Goal: Task Accomplishment & Management: Complete application form

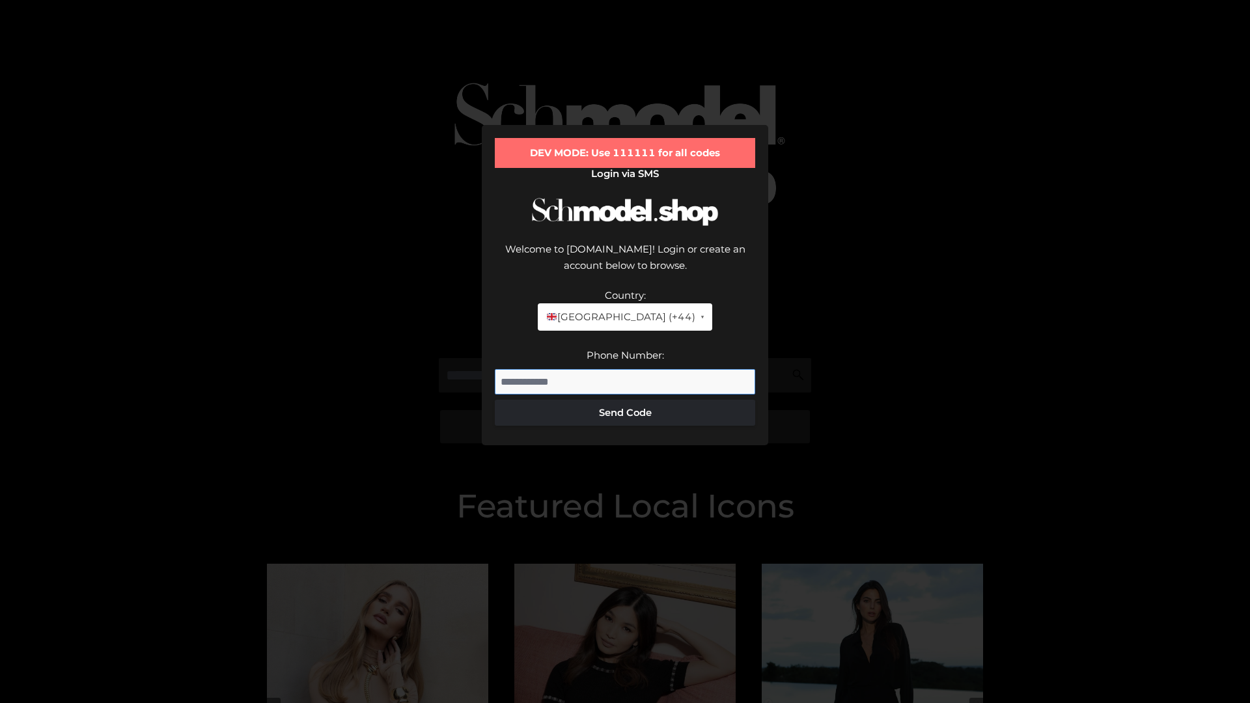
click at [625, 369] on input "Phone Number:" at bounding box center [625, 382] width 260 height 26
type input "**********"
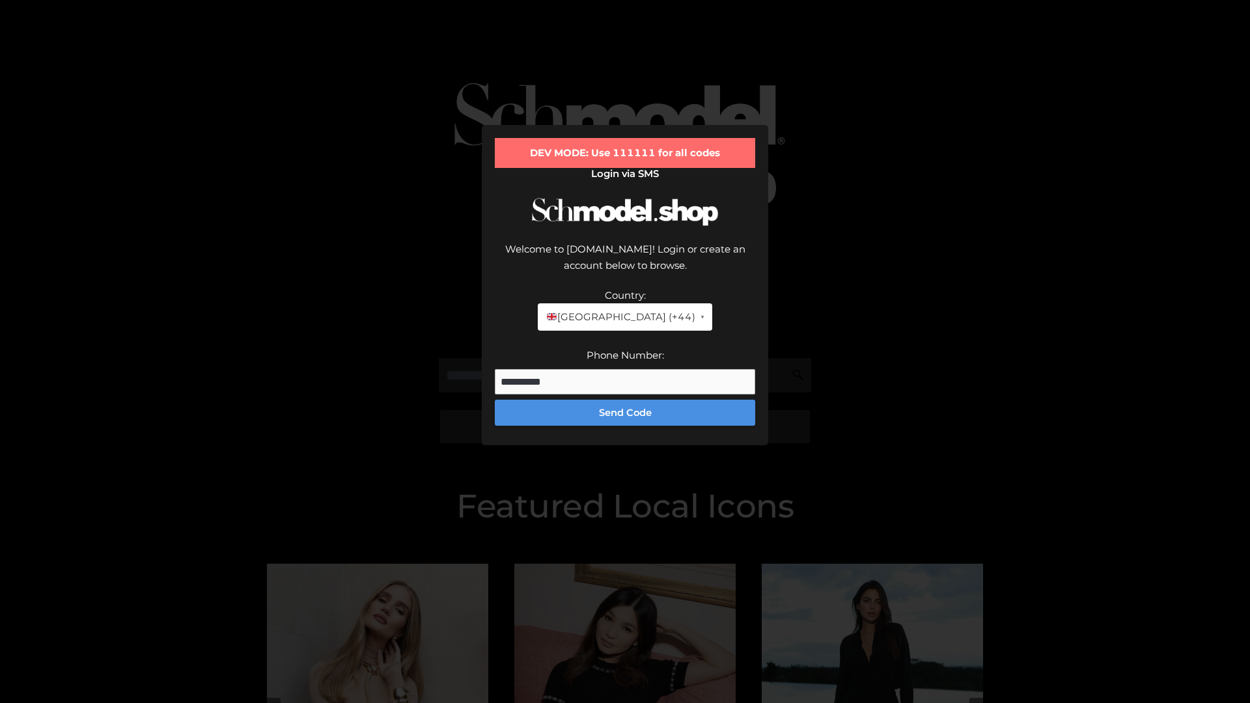
click at [625, 400] on button "Send Code" at bounding box center [625, 413] width 260 height 26
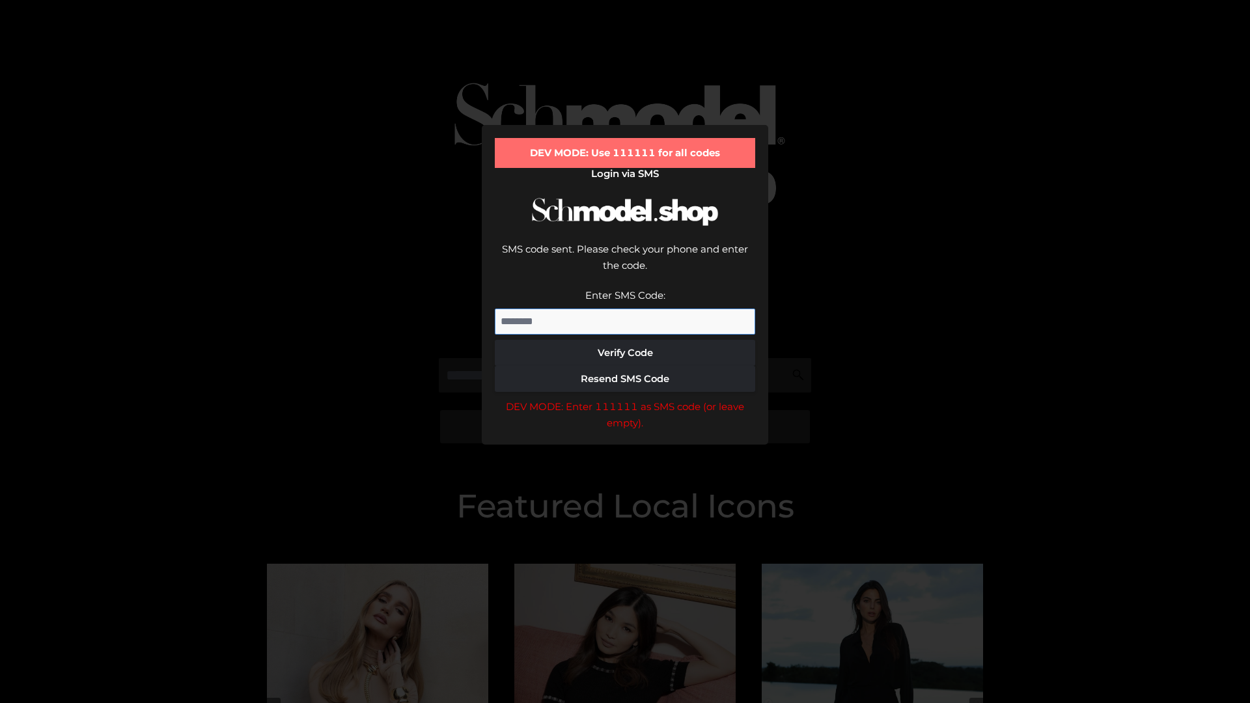
click at [625, 309] on input "Enter SMS Code:" at bounding box center [625, 322] width 260 height 26
type input "******"
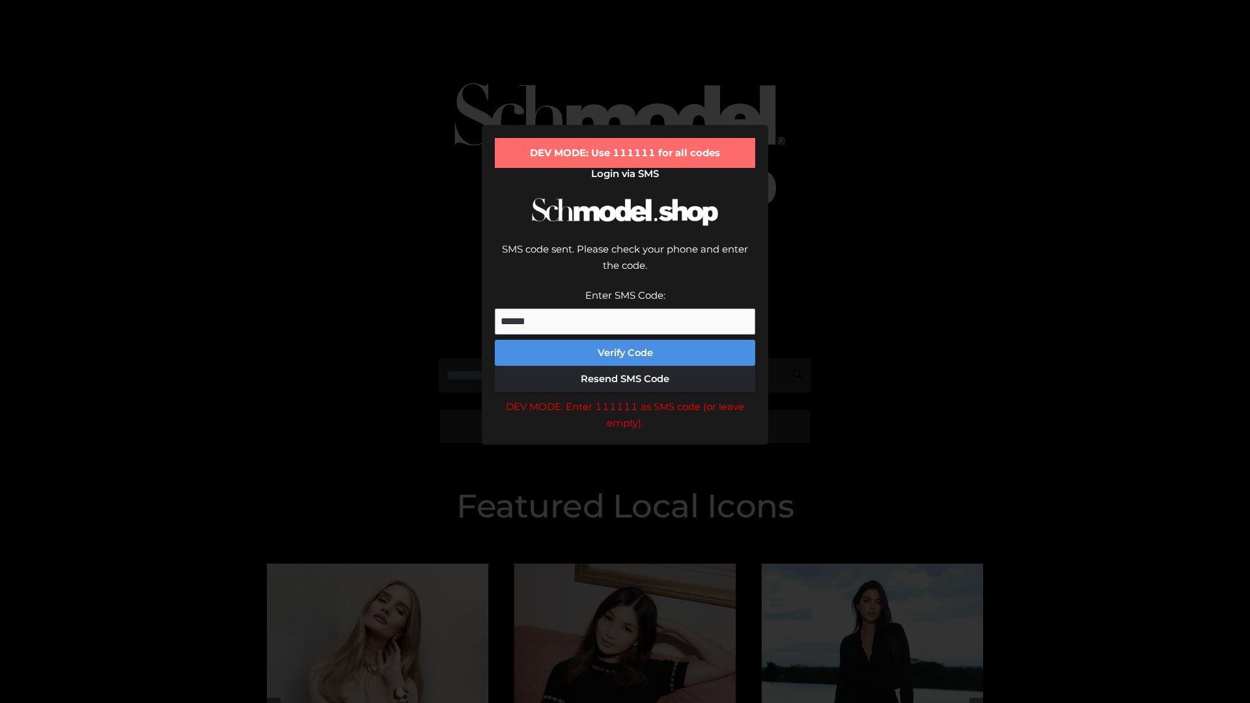
click at [625, 340] on button "Verify Code" at bounding box center [625, 353] width 260 height 26
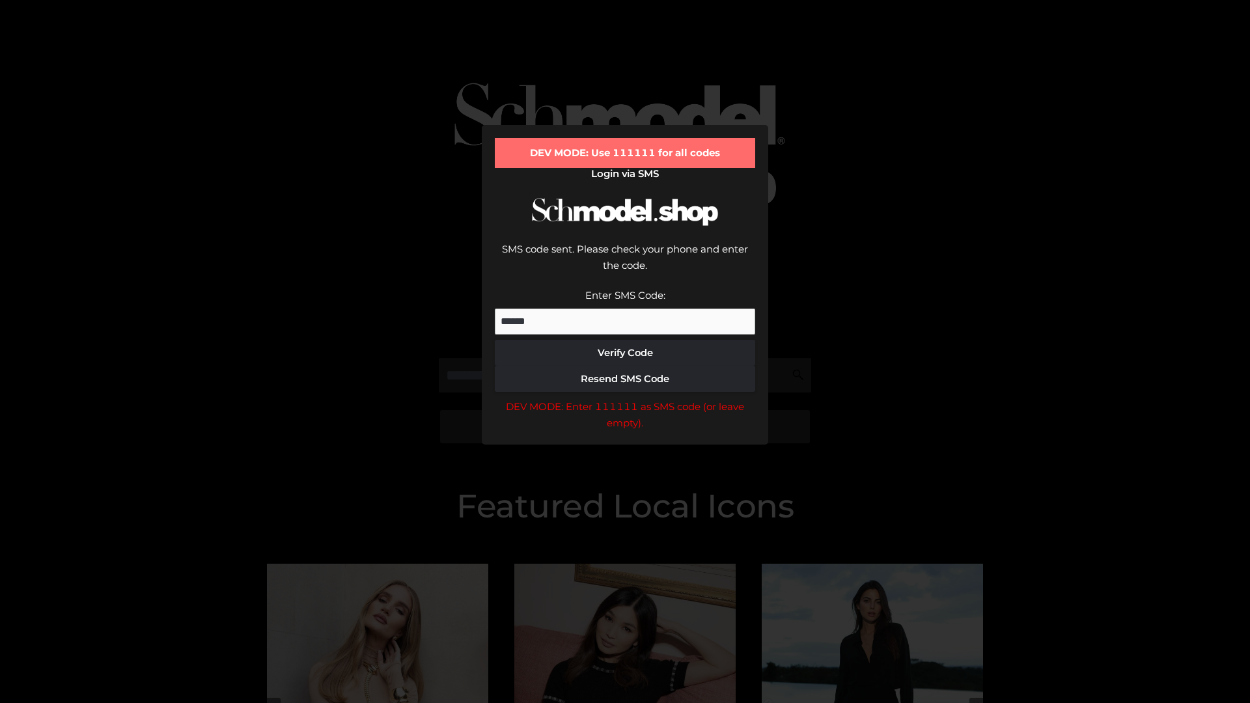
click at [625, 398] on div "DEV MODE: Enter 111111 as SMS code (or leave empty)." at bounding box center [625, 414] width 260 height 33
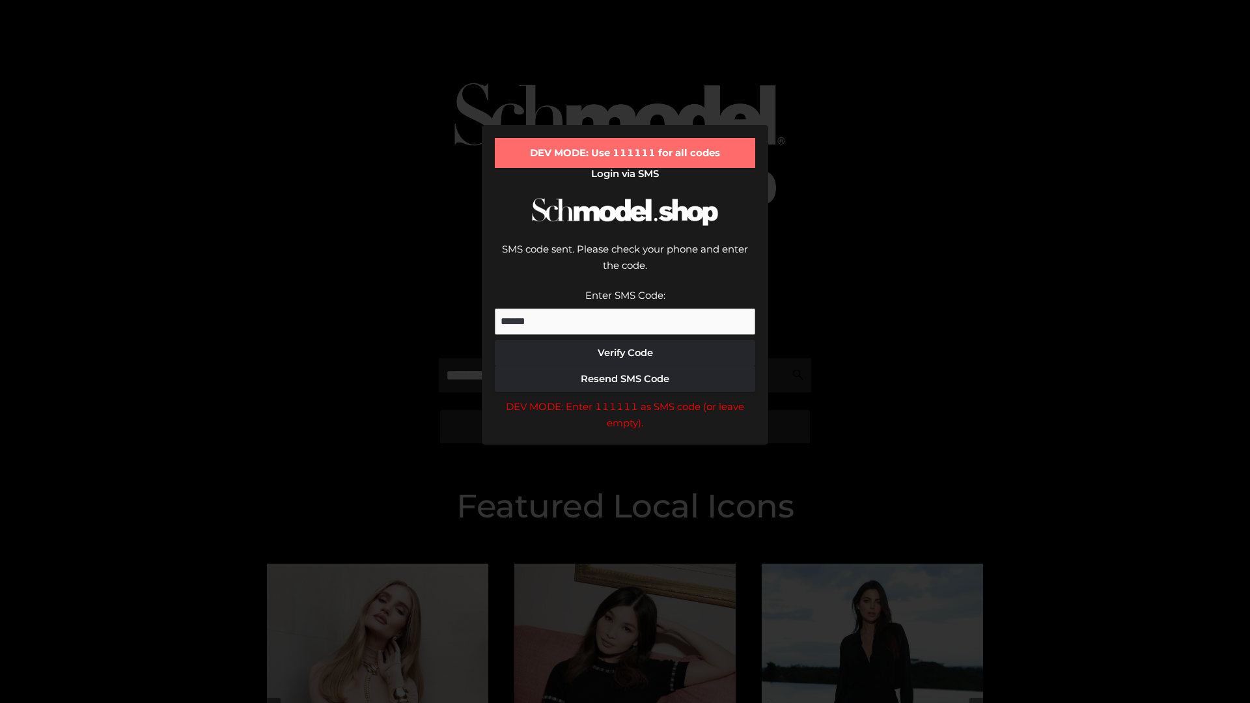
click at [625, 398] on div "DEV MODE: Enter 111111 as SMS code (or leave empty)." at bounding box center [625, 414] width 260 height 33
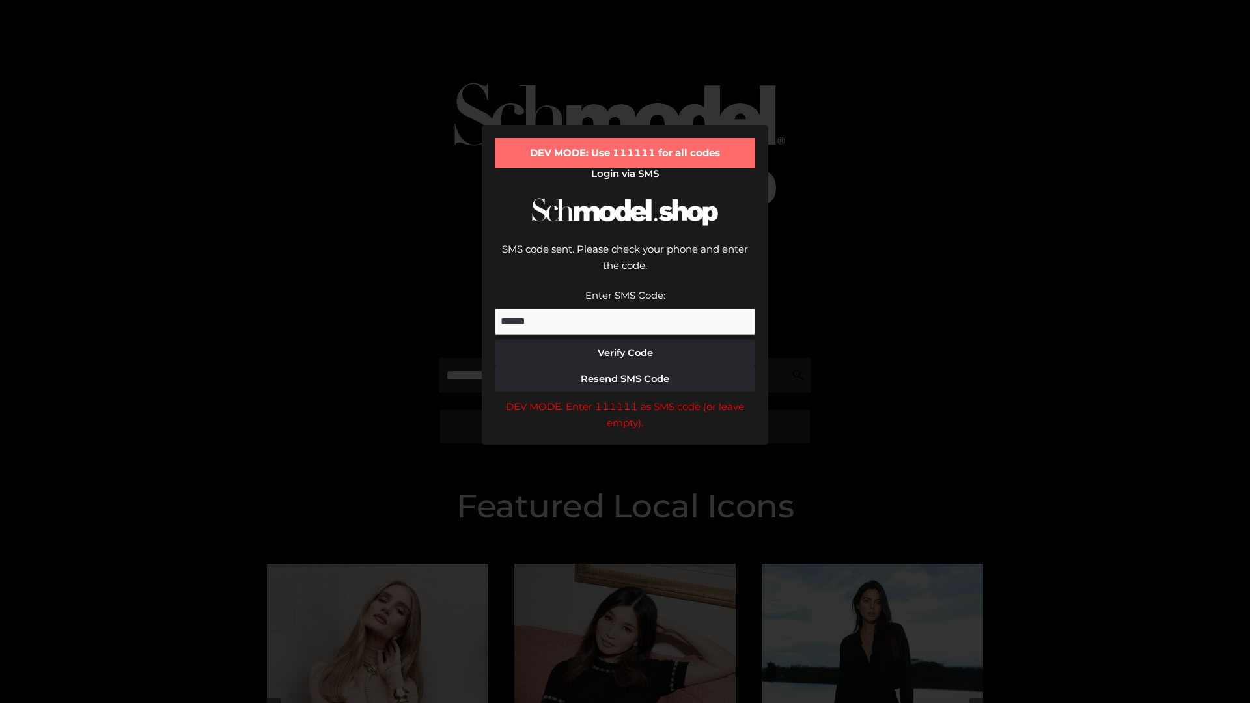
click at [625, 398] on div "DEV MODE: Enter 111111 as SMS code (or leave empty)." at bounding box center [625, 414] width 260 height 33
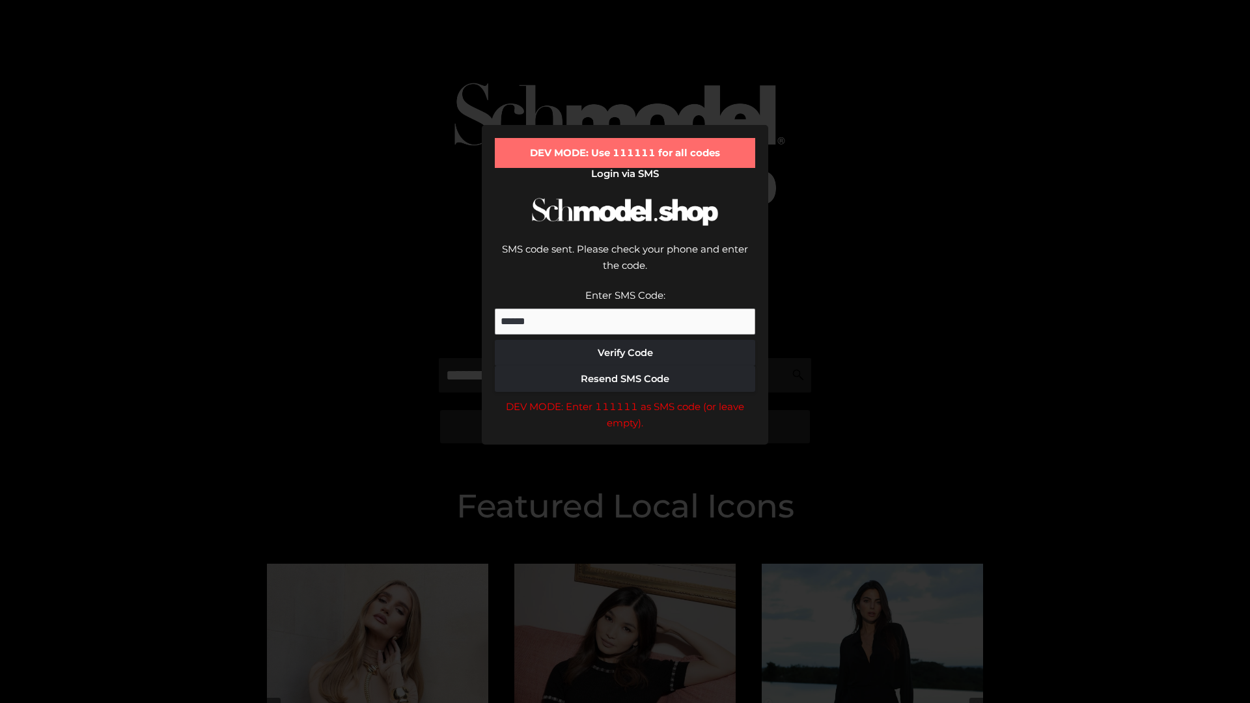
click at [625, 398] on div "DEV MODE: Enter 111111 as SMS code (or leave empty)." at bounding box center [625, 414] width 260 height 33
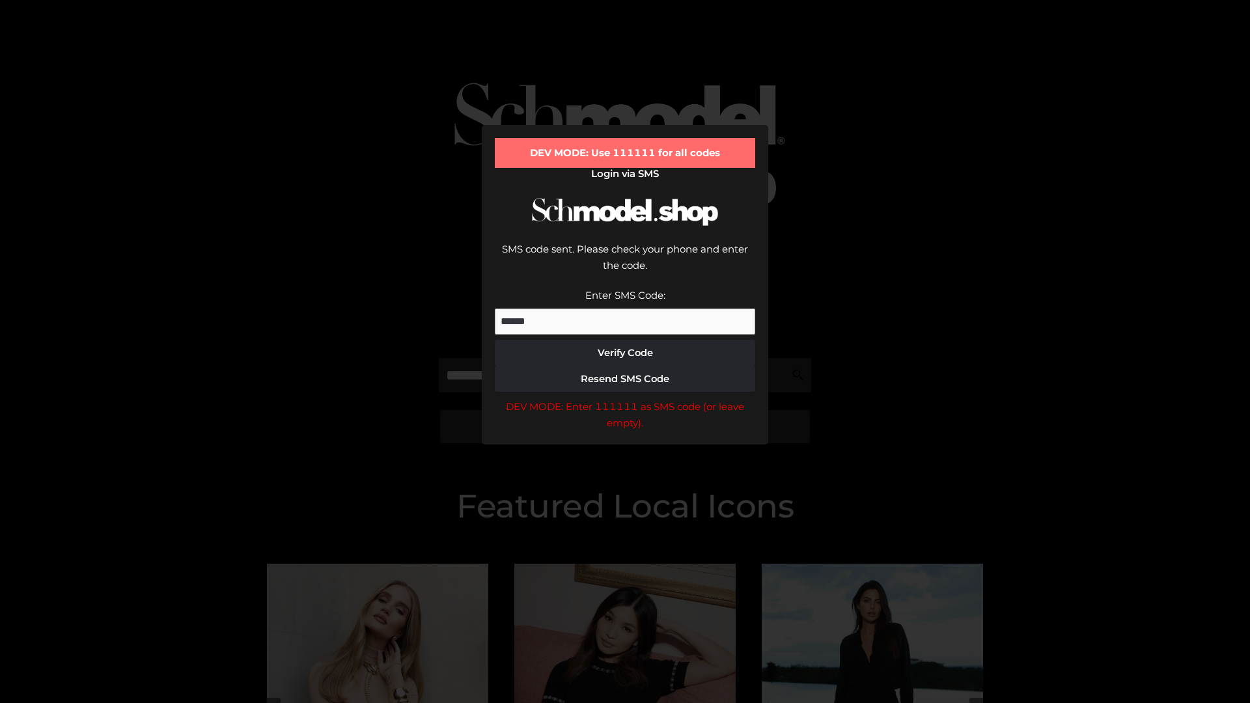
click at [625, 398] on div "DEV MODE: Enter 111111 as SMS code (or leave empty)." at bounding box center [625, 414] width 260 height 33
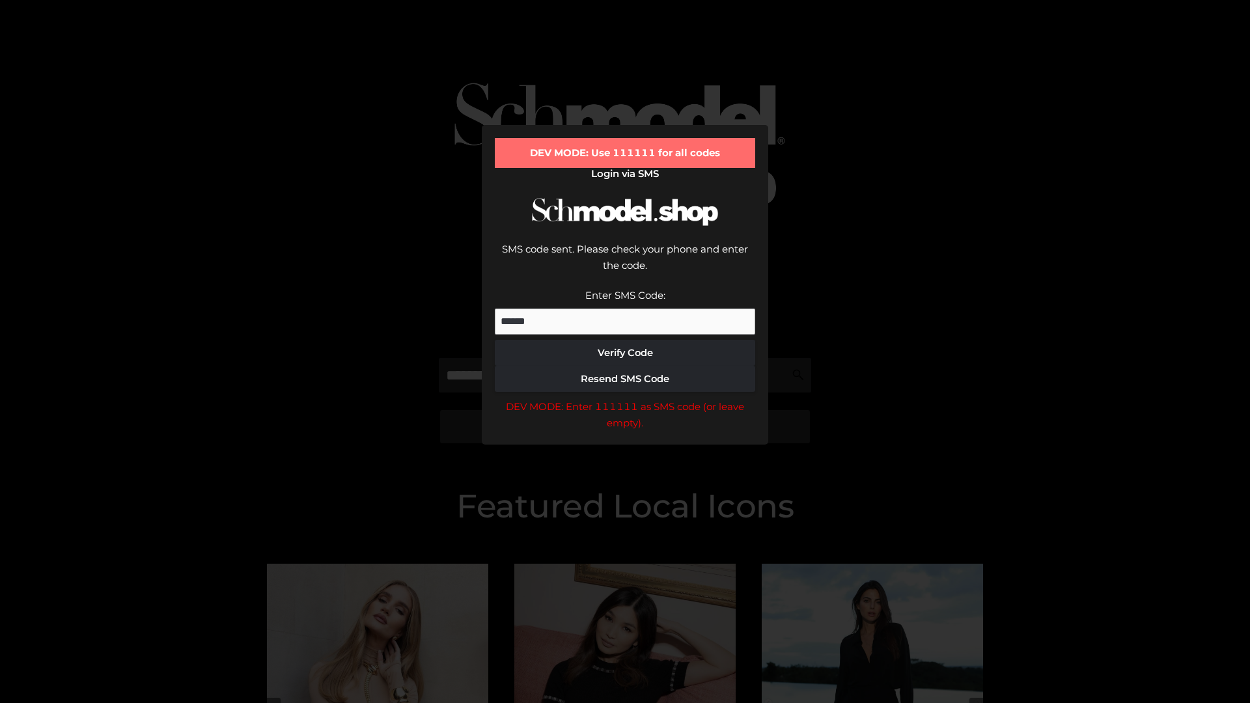
click at [625, 398] on div "DEV MODE: Enter 111111 as SMS code (or leave empty)." at bounding box center [625, 414] width 260 height 33
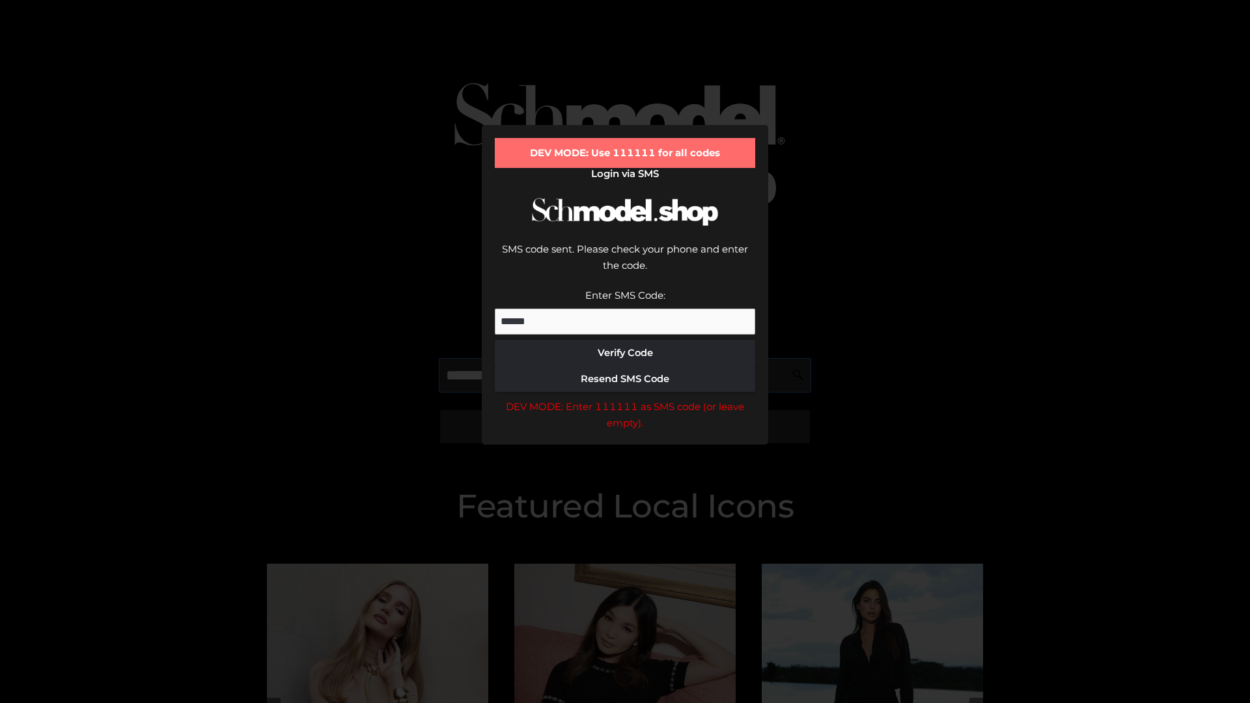
scroll to position [0, 67]
click at [625, 398] on div "DEV MODE: Enter 111111 as SMS code (or leave empty)." at bounding box center [625, 414] width 260 height 33
type input "**********"
click at [625, 398] on div "DEV MODE: Enter 111111 as SMS code (or leave empty)." at bounding box center [625, 414] width 260 height 33
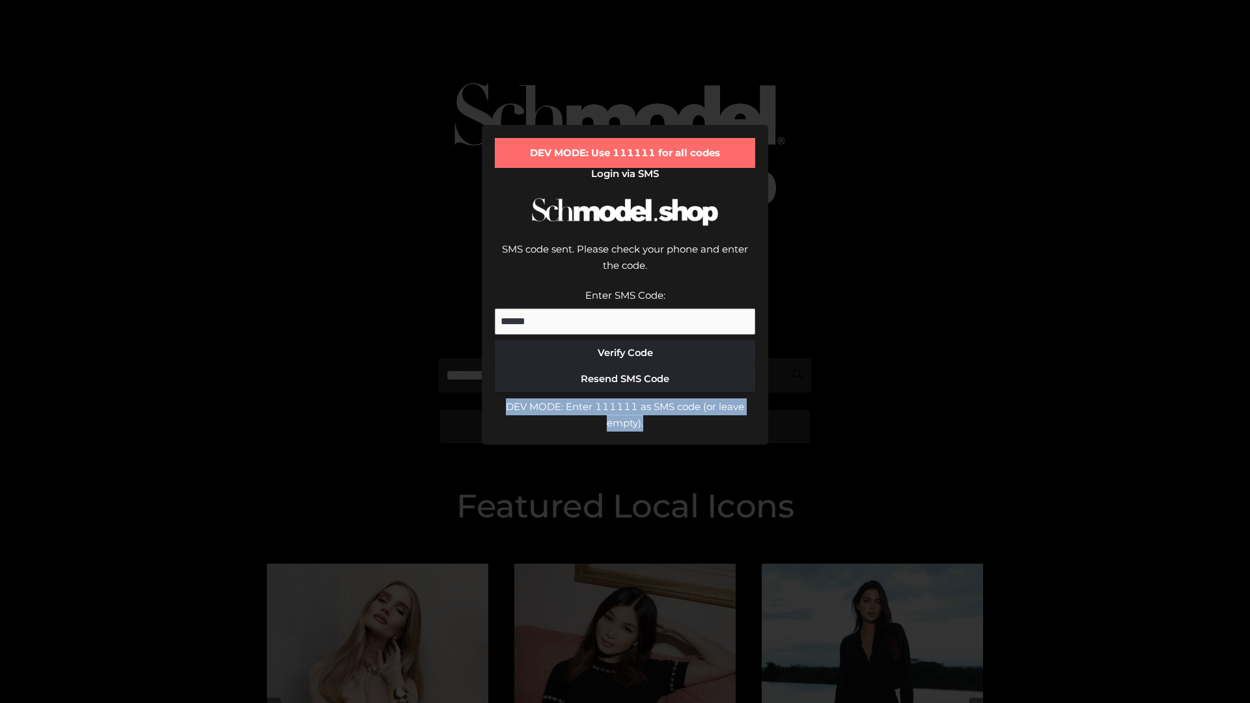
scroll to position [0, 0]
